Goal: Navigation & Orientation: Find specific page/section

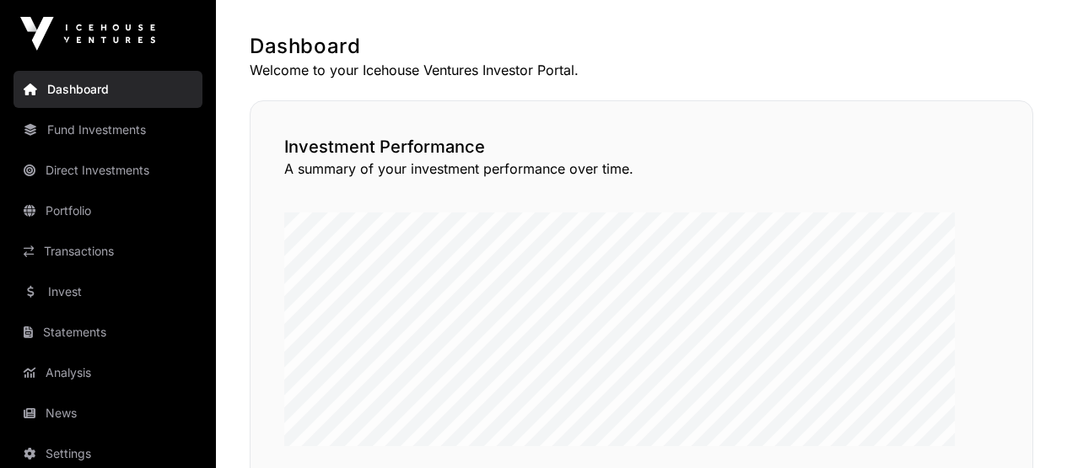
scroll to position [99, 0]
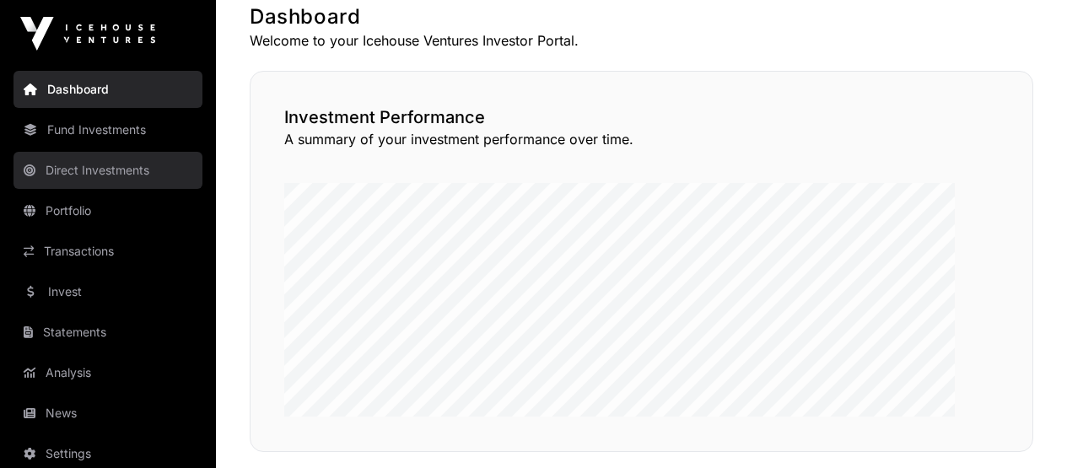
click at [114, 189] on link "Direct Investments" at bounding box center [107, 170] width 189 height 37
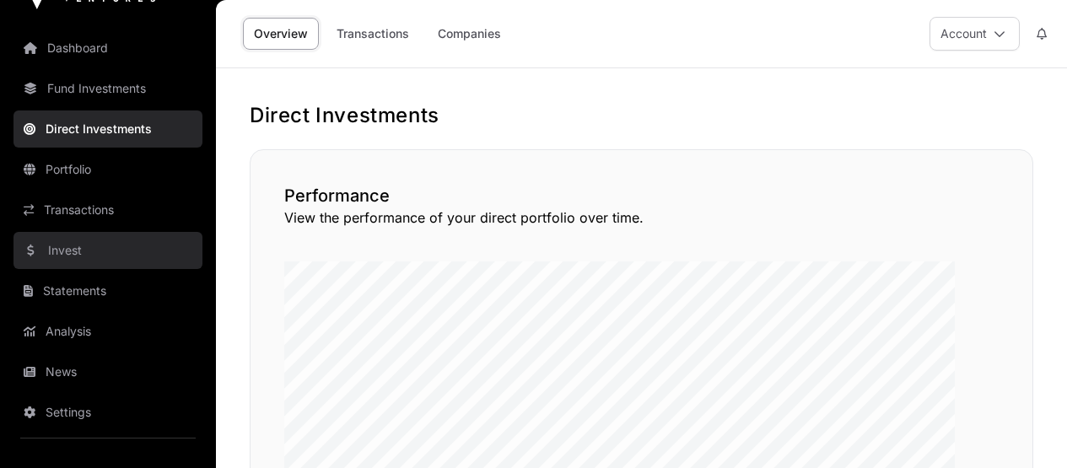
scroll to position [72, 0]
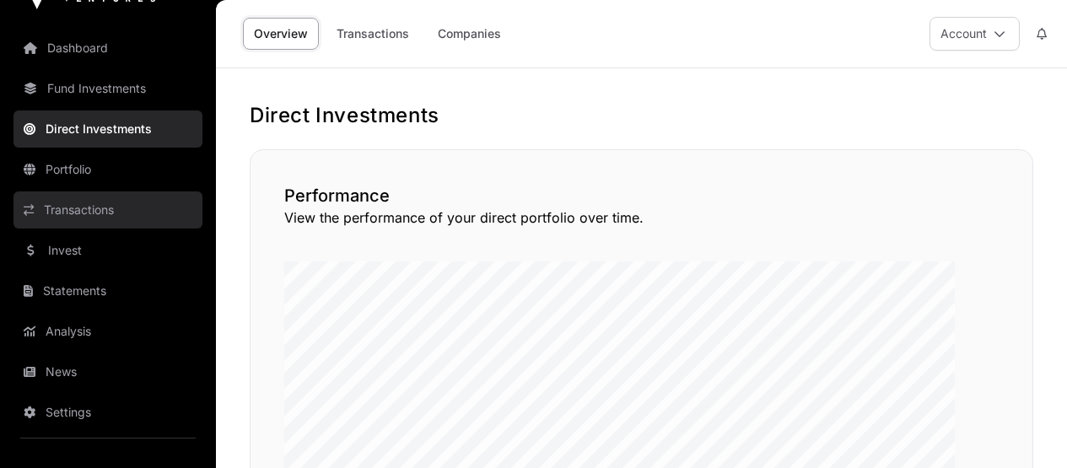
click at [74, 197] on link "Transactions" at bounding box center [107, 209] width 189 height 37
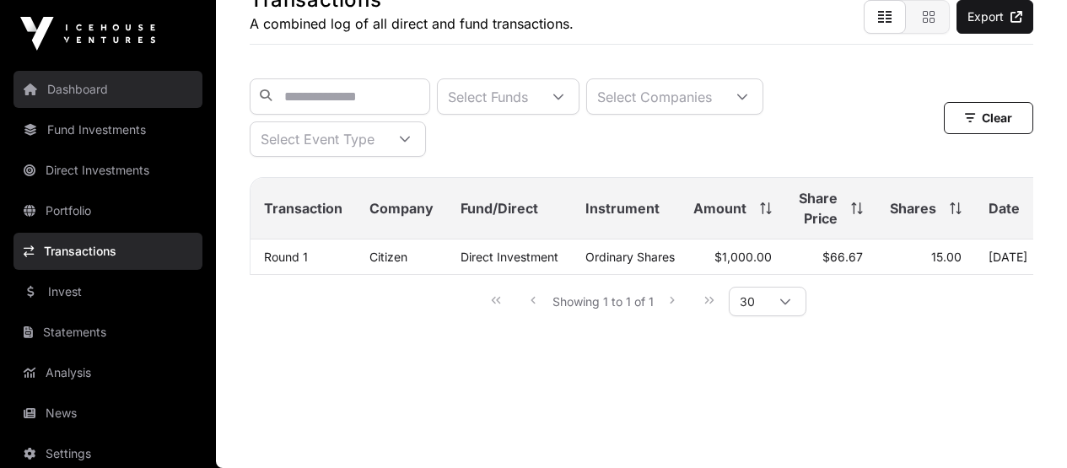
click at [107, 106] on link "Dashboard" at bounding box center [107, 89] width 189 height 37
